Goal: Information Seeking & Learning: Find specific fact

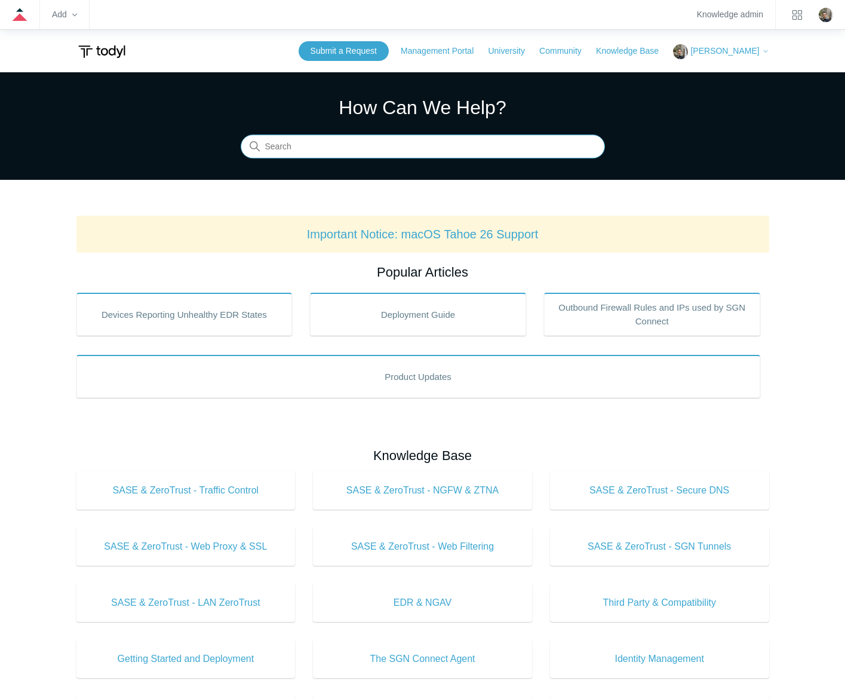
click at [396, 140] on input "Search" at bounding box center [423, 147] width 364 height 24
type input "services.msc"
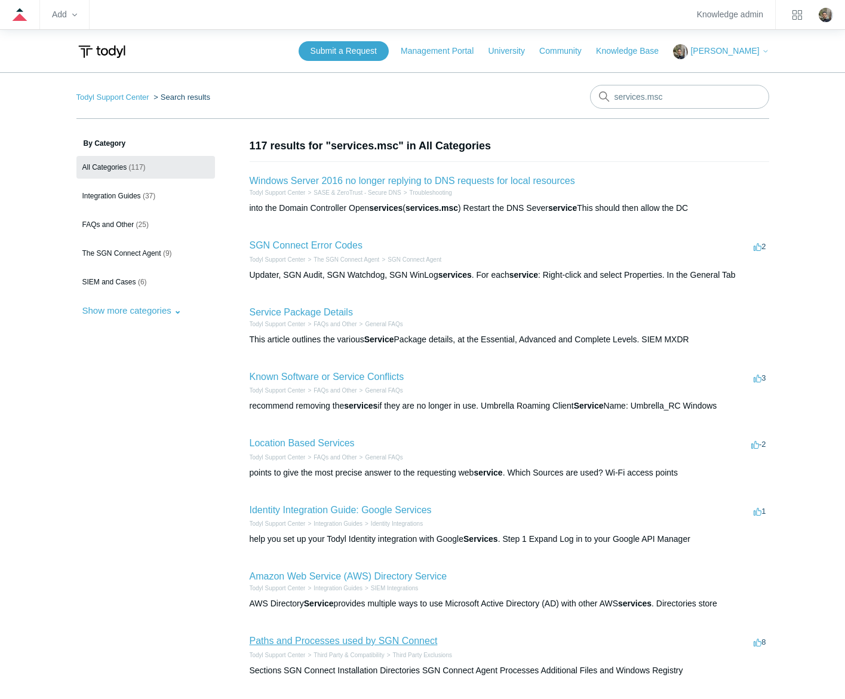
click at [396, 639] on link "Paths and Processes used by SGN Connect" at bounding box center [344, 640] width 188 height 10
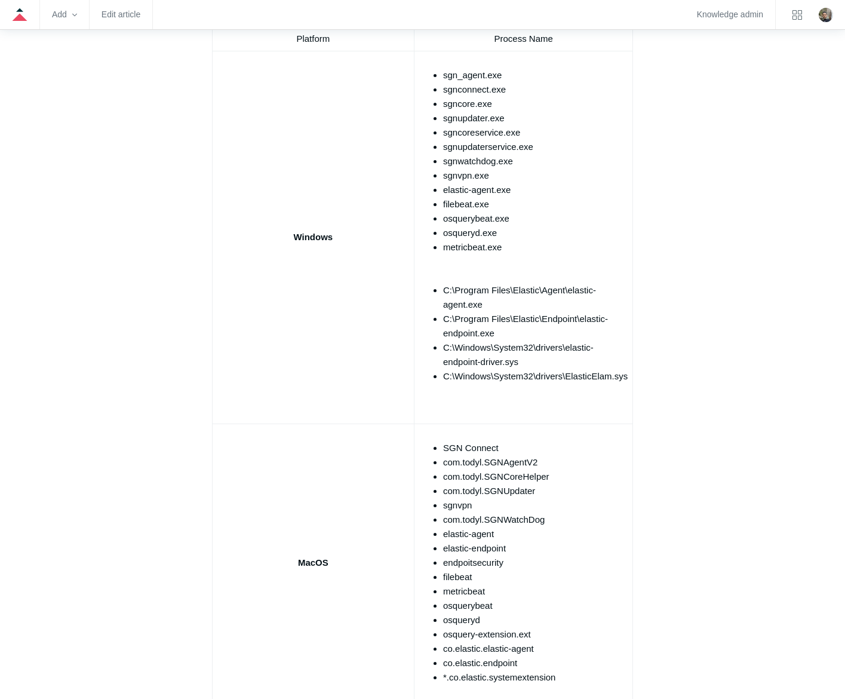
scroll to position [896, 0]
